Goal: Task Accomplishment & Management: Manage account settings

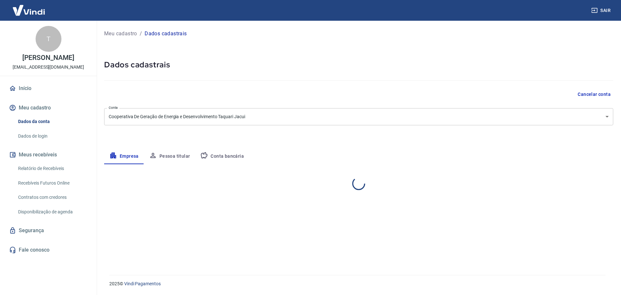
select select "RS"
select select "business"
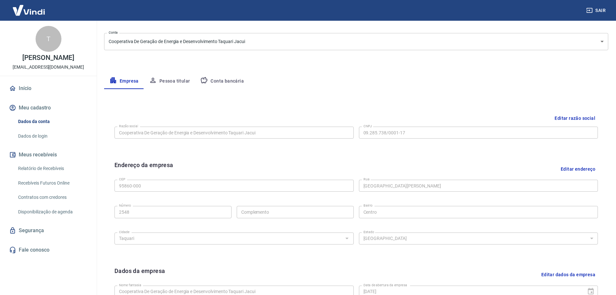
scroll to position [75, 0]
click at [171, 81] on button "Pessoa titular" at bounding box center [169, 82] width 51 height 16
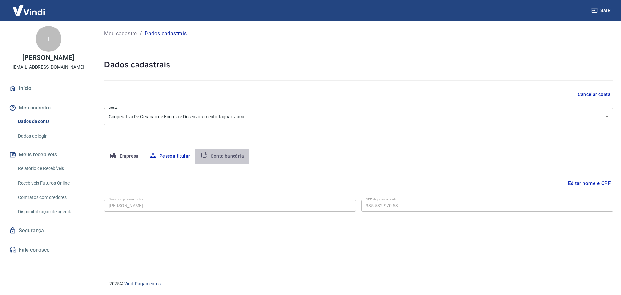
click at [228, 156] on button "Conta bancária" at bounding box center [222, 156] width 54 height 16
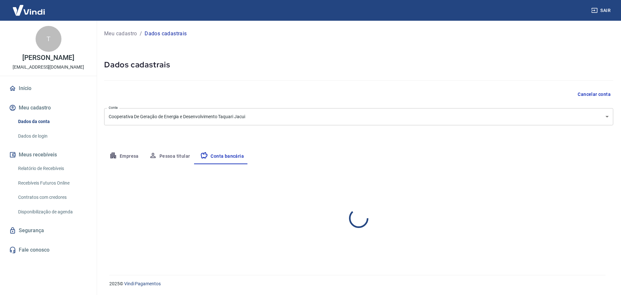
select select "1"
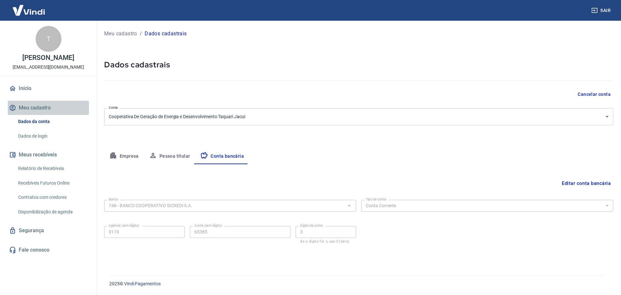
click at [34, 108] on button "Meu cadastro" at bounding box center [48, 108] width 81 height 14
click at [117, 156] on button "Empresa" at bounding box center [124, 156] width 40 height 16
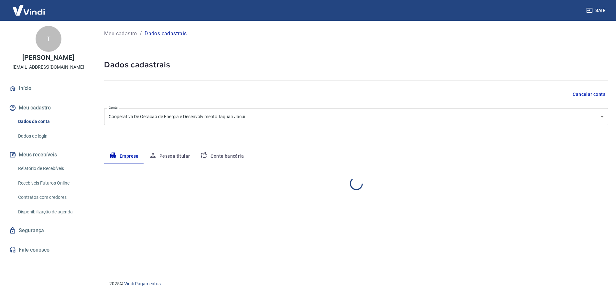
select select "RS"
select select "business"
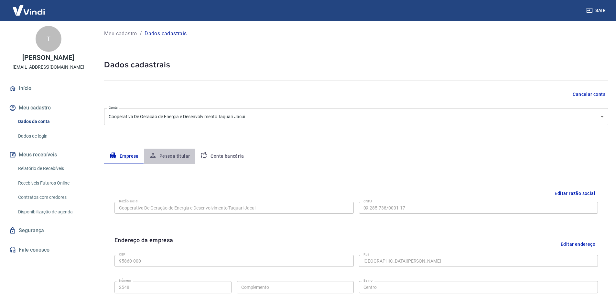
click at [171, 153] on button "Pessoa titular" at bounding box center [169, 156] width 51 height 16
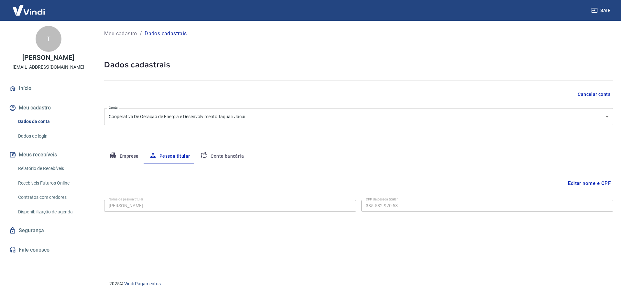
click at [358, 207] on div "Nome da pessoa titular [PERSON_NAME] Nome da pessoa titular CPF da pessoa titul…" at bounding box center [358, 205] width 509 height 16
click at [233, 156] on button "Conta bancária" at bounding box center [222, 156] width 54 height 16
select select "1"
click at [183, 152] on button "Pessoa titular" at bounding box center [169, 156] width 51 height 16
click at [221, 153] on button "Conta bancária" at bounding box center [222, 156] width 54 height 16
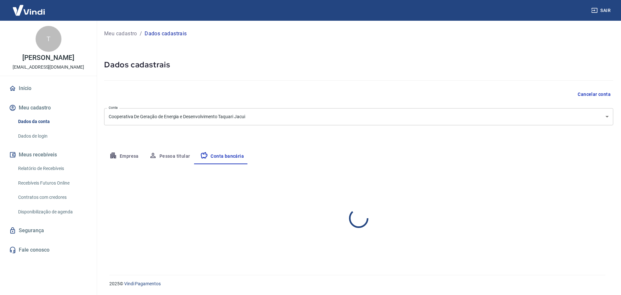
select select "1"
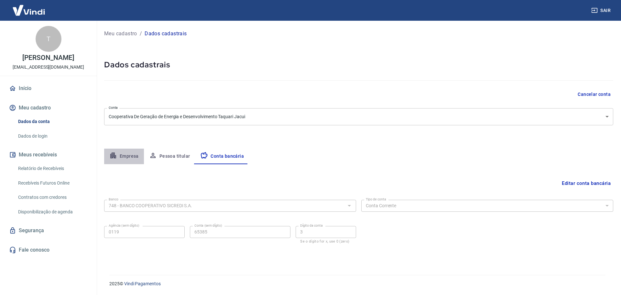
click at [122, 155] on button "Empresa" at bounding box center [124, 156] width 40 height 16
select select "RS"
select select "business"
